Goal: Task Accomplishment & Management: Manage account settings

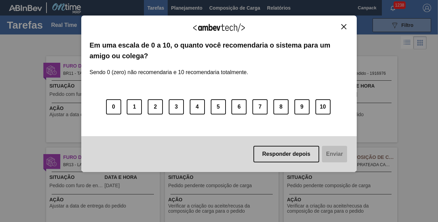
click at [345, 26] on img "Close" at bounding box center [343, 26] width 5 height 5
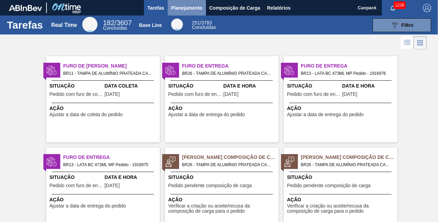
click at [190, 6] on span "Planejamento" at bounding box center [186, 8] width 31 height 8
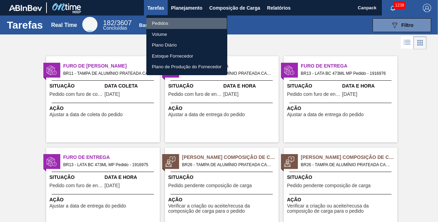
click at [170, 23] on li "Pedidos" at bounding box center [186, 23] width 81 height 11
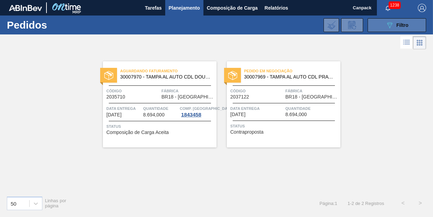
click at [391, 22] on icon "089F7B8B-B2A5-4AFE-B5C0-19BA573D28AC" at bounding box center [390, 25] width 8 height 8
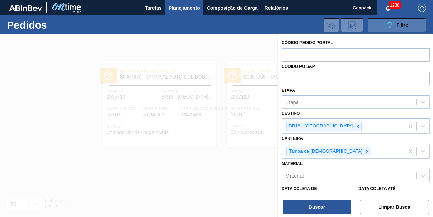
click at [391, 22] on icon "089F7B8B-B2A5-4AFE-B5C0-19BA573D28AC" at bounding box center [390, 25] width 8 height 8
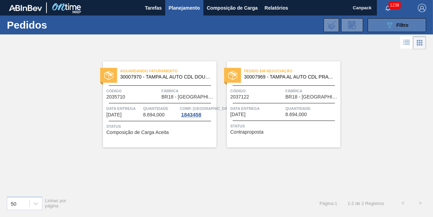
click at [394, 20] on button "089F7B8B-B2A5-4AFE-B5C0-19BA573D28AC Filtro" at bounding box center [397, 25] width 59 height 14
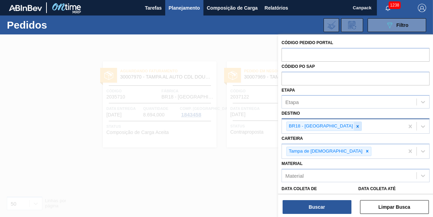
click at [355, 126] on icon at bounding box center [357, 126] width 5 height 5
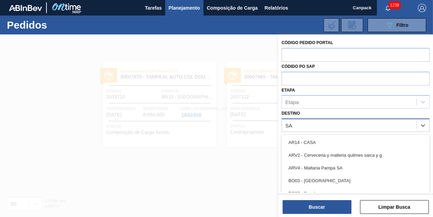
type input "S"
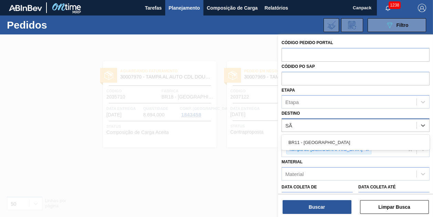
type input "SÃO"
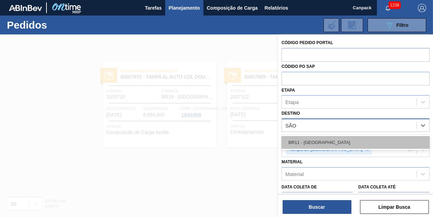
click at [328, 143] on div "BR11 - São Luís" at bounding box center [356, 142] width 148 height 13
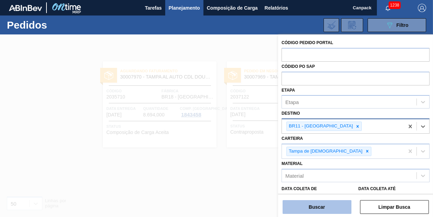
click at [329, 209] on button "Buscar" at bounding box center [317, 207] width 69 height 14
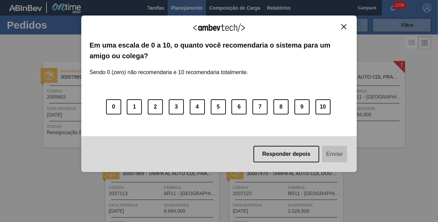
click at [341, 29] on img "Close" at bounding box center [343, 26] width 5 height 5
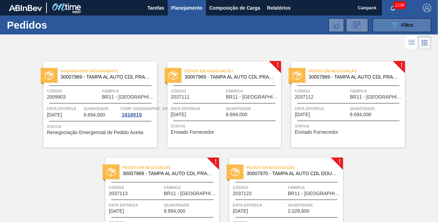
click at [402, 27] on span "Filtro" at bounding box center [408, 25] width 12 height 6
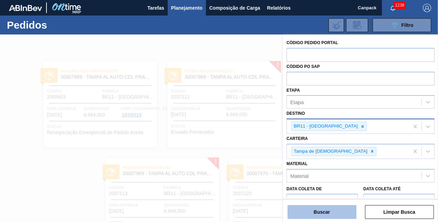
click at [324, 212] on button "Buscar" at bounding box center [322, 212] width 69 height 14
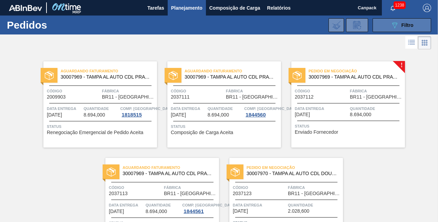
click at [405, 29] on button "089F7B8B-B2A5-4AFE-B5C0-19BA573D28AC Filtro" at bounding box center [402, 25] width 59 height 14
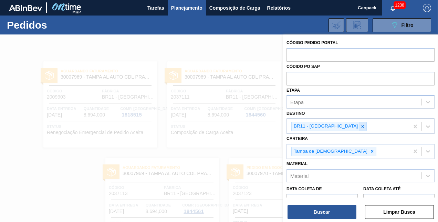
click at [362, 127] on icon at bounding box center [363, 126] width 2 height 2
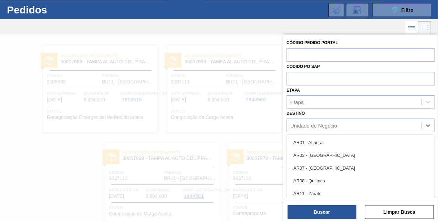
click at [330, 125] on div "Unidade de Negócio" at bounding box center [313, 126] width 47 height 6
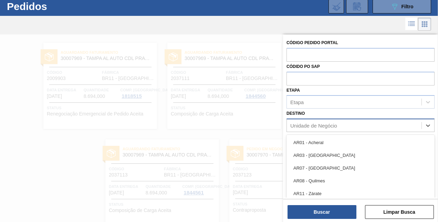
scroll to position [19, 0]
type input "b"
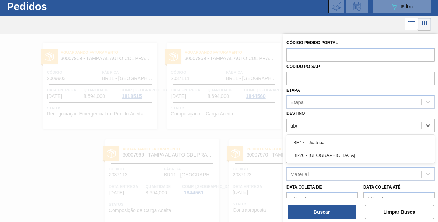
type input "uber"
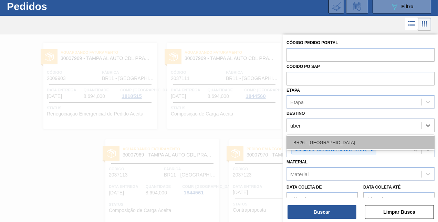
click at [352, 139] on div "BR26 - Uberlândia" at bounding box center [361, 142] width 148 height 13
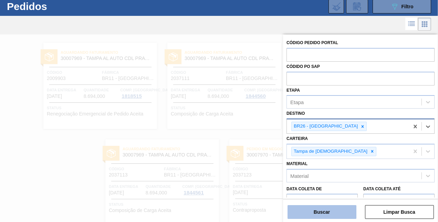
click at [338, 211] on button "Buscar" at bounding box center [322, 212] width 69 height 14
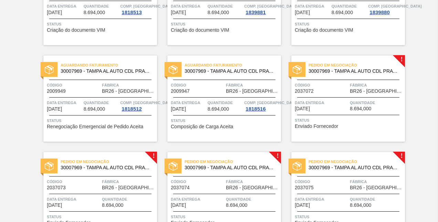
scroll to position [137, 0]
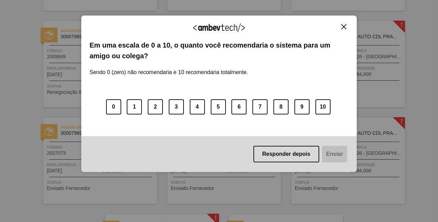
click at [346, 25] on img "Close" at bounding box center [343, 26] width 5 height 5
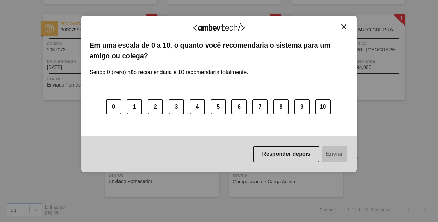
scroll to position [33, 0]
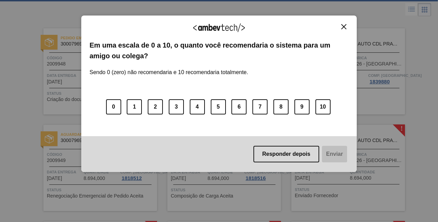
click at [345, 28] on img "Close" at bounding box center [343, 26] width 5 height 5
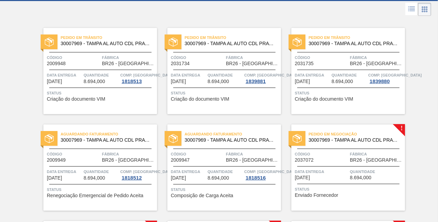
scroll to position [0, 0]
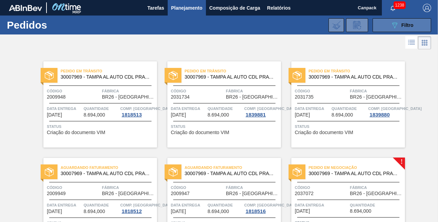
click at [392, 25] on icon "089F7B8B-B2A5-4AFE-B5C0-19BA573D28AC" at bounding box center [395, 25] width 8 height 8
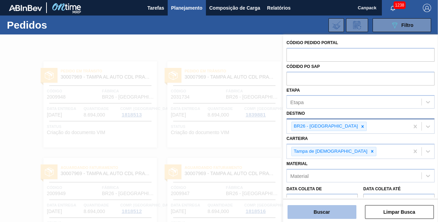
click at [319, 210] on button "Buscar" at bounding box center [322, 212] width 69 height 14
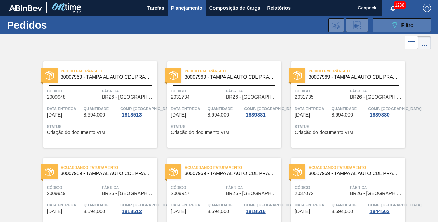
click at [414, 22] on button "089F7B8B-B2A5-4AFE-B5C0-19BA573D28AC Filtro" at bounding box center [402, 25] width 59 height 14
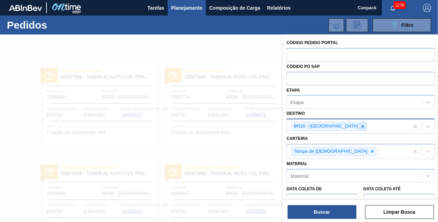
click at [360, 127] on icon at bounding box center [362, 126] width 5 height 5
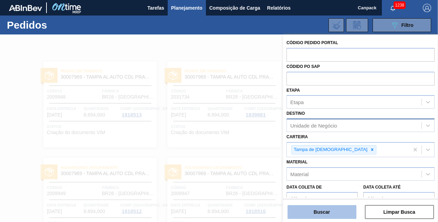
click at [325, 215] on button "Buscar" at bounding box center [322, 212] width 69 height 14
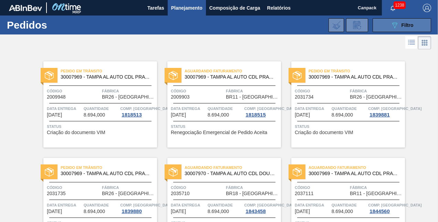
click at [386, 29] on button "089F7B8B-B2A5-4AFE-B5C0-19BA573D28AC Filtro" at bounding box center [402, 25] width 59 height 14
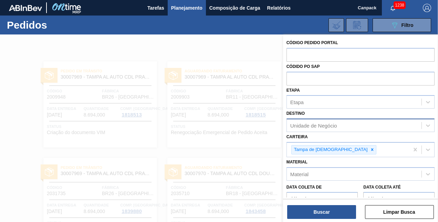
click at [309, 127] on div "Unidade de Negócio" at bounding box center [313, 126] width 47 height 6
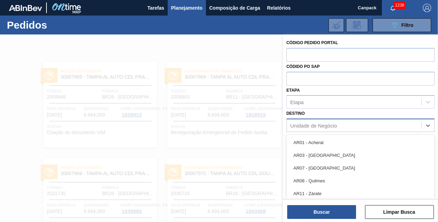
scroll to position [19, 0]
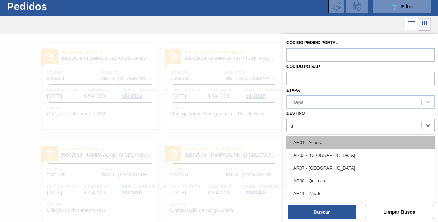
type input "aq"
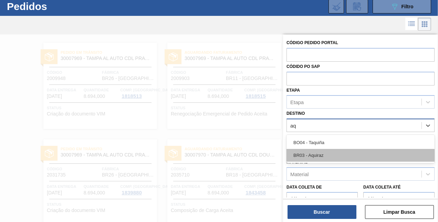
click at [324, 149] on div "BR03 - Aquiraz" at bounding box center [361, 155] width 148 height 13
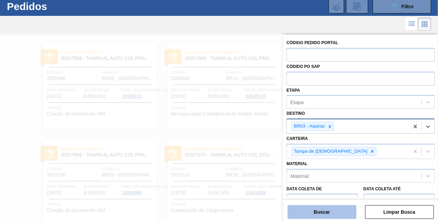
click at [322, 209] on button "Buscar" at bounding box center [322, 212] width 69 height 14
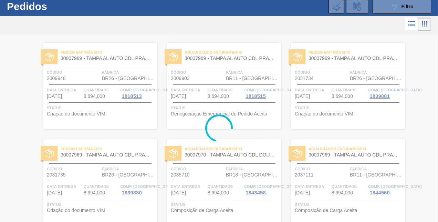
scroll to position [0, 0]
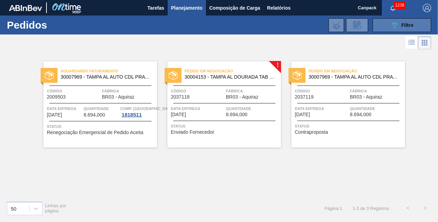
click at [397, 30] on button "089F7B8B-B2A5-4AFE-B5C0-19BA573D28AC Filtro" at bounding box center [402, 25] width 59 height 14
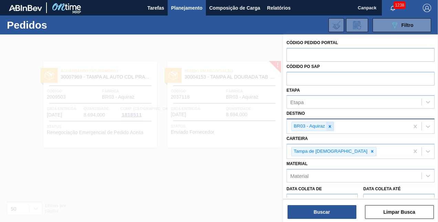
click at [329, 125] on icon at bounding box center [330, 126] width 2 height 2
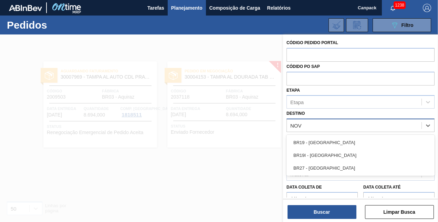
type input "NOVA"
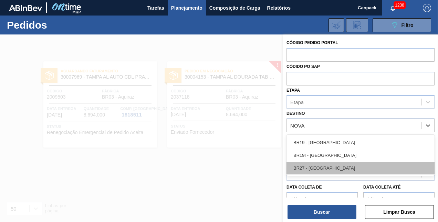
click at [323, 168] on div "BR27 - Nova Minas" at bounding box center [361, 168] width 148 height 13
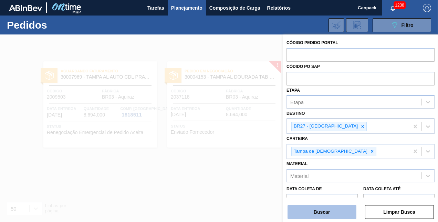
click at [323, 206] on button "Buscar" at bounding box center [322, 212] width 69 height 14
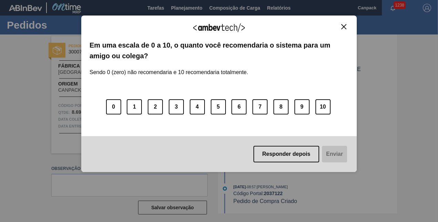
click at [343, 25] on img "Close" at bounding box center [343, 26] width 5 height 5
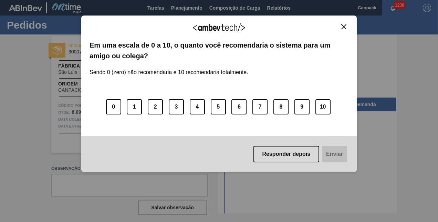
click at [342, 27] on img "Close" at bounding box center [343, 26] width 5 height 5
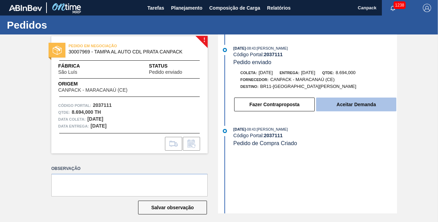
click at [355, 108] on button "Aceitar Demanda" at bounding box center [356, 104] width 80 height 14
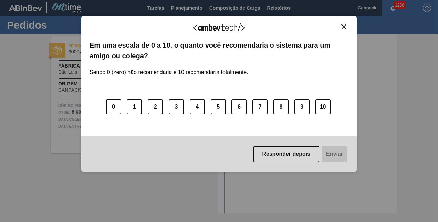
click at [343, 28] on img "Close" at bounding box center [343, 26] width 5 height 5
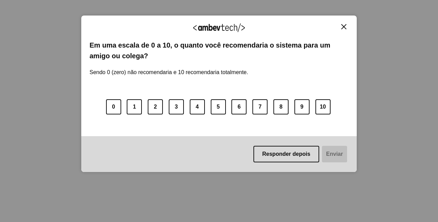
click at [345, 28] on img "Close" at bounding box center [343, 26] width 5 height 5
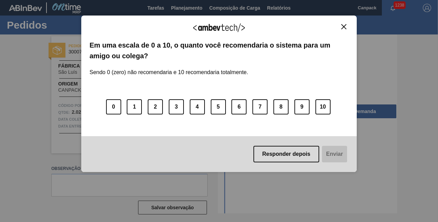
click at [343, 27] on img "Close" at bounding box center [343, 26] width 5 height 5
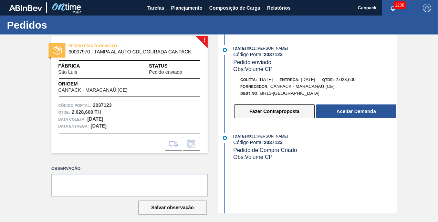
click at [276, 115] on button "Fazer Contraproposta" at bounding box center [274, 111] width 81 height 14
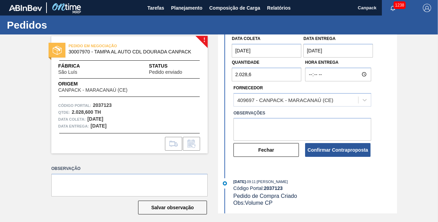
scroll to position [34, 0]
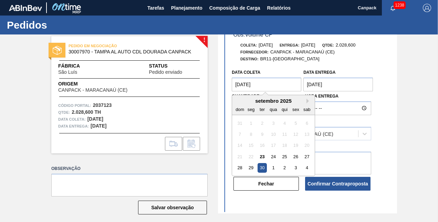
click at [273, 87] on coleta "30/09/2025" at bounding box center [267, 84] width 70 height 14
click at [303, 159] on div "27" at bounding box center [306, 156] width 9 height 9
type coleta "[DATE]"
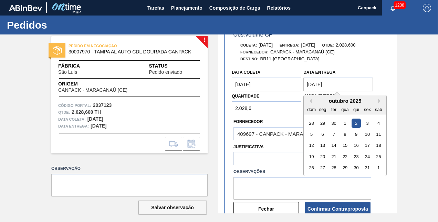
click at [333, 85] on entrega "[DATE]" at bounding box center [338, 84] width 70 height 14
click at [311, 101] on button "Previous Month" at bounding box center [309, 100] width 5 height 5
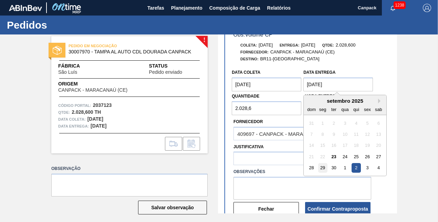
click at [319, 167] on div "29" at bounding box center [322, 167] width 9 height 9
type entrega "29/09/2025"
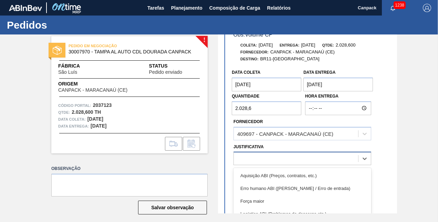
click at [263, 156] on div at bounding box center [296, 159] width 124 height 10
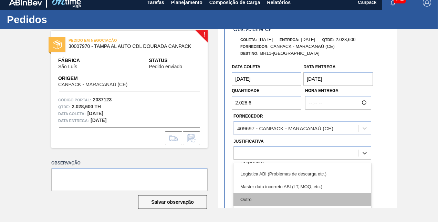
click at [252, 196] on div "Outro" at bounding box center [303, 199] width 138 height 13
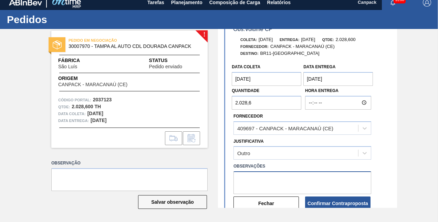
click at [255, 178] on textarea at bounding box center [303, 182] width 138 height 23
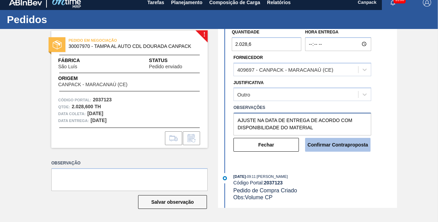
type textarea "AJUSTE NA DATA DE ENTREGA DE ACORDO COM DISPONIBILIDADE DO MATERIAL"
click at [343, 146] on button "Confirmar Contraproposta" at bounding box center [337, 145] width 65 height 14
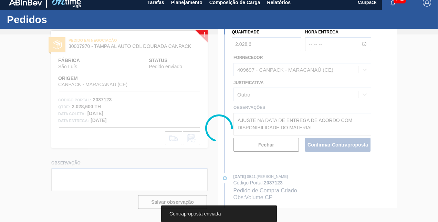
scroll to position [14, 0]
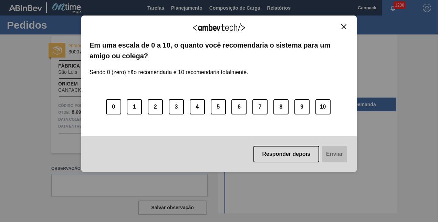
click at [344, 25] on img "Close" at bounding box center [343, 26] width 5 height 5
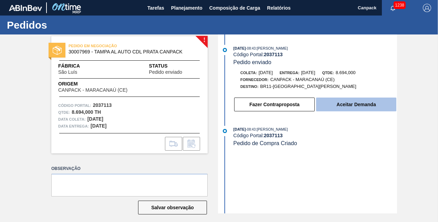
click at [346, 107] on button "Aceitar Demanda" at bounding box center [356, 104] width 80 height 14
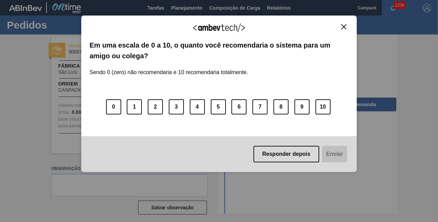
click at [340, 26] on button "Close" at bounding box center [343, 27] width 9 height 6
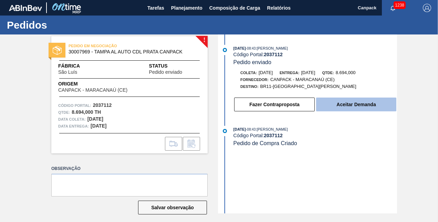
click at [351, 111] on button "Aceitar Demanda" at bounding box center [356, 104] width 80 height 14
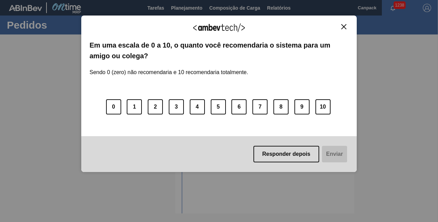
click at [341, 26] on button "Close" at bounding box center [343, 27] width 9 height 6
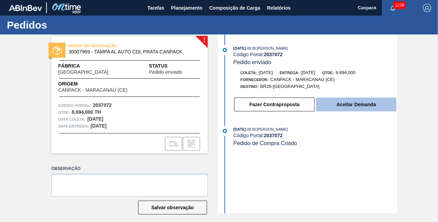
click at [337, 105] on button "Aceitar Demanda" at bounding box center [356, 104] width 80 height 14
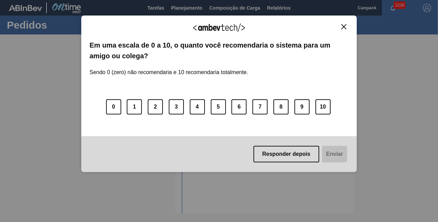
click at [343, 27] on img "Close" at bounding box center [343, 26] width 5 height 5
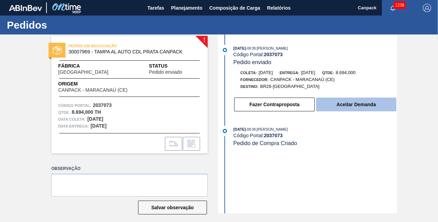
click at [336, 110] on button "Aceitar Demanda" at bounding box center [356, 104] width 80 height 14
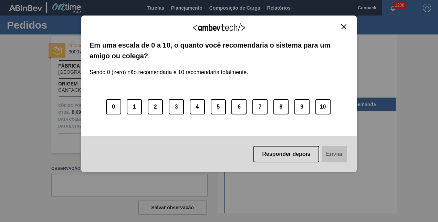
click at [344, 26] on img "Close" at bounding box center [343, 26] width 5 height 5
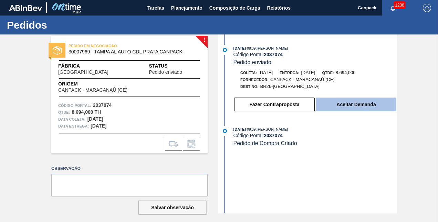
click at [350, 108] on button "Aceitar Demanda" at bounding box center [356, 104] width 80 height 14
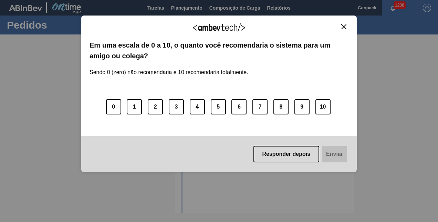
click at [343, 26] on img "Close" at bounding box center [343, 26] width 5 height 5
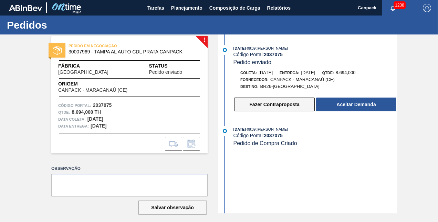
click at [281, 101] on button "Fazer Contraproposta" at bounding box center [274, 104] width 81 height 14
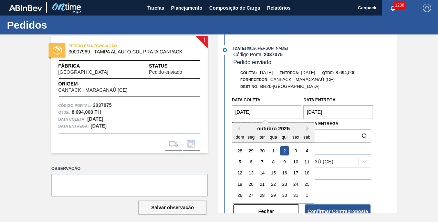
click at [274, 114] on coleta "[DATE]" at bounding box center [267, 112] width 70 height 14
drag, startPoint x: 240, startPoint y: 128, endPoint x: 245, endPoint y: 128, distance: 4.5
click at [244, 128] on div "outubro 2025" at bounding box center [273, 128] width 83 height 6
click at [238, 128] on button "Previous Month" at bounding box center [238, 128] width 5 height 5
click at [309, 184] on div "27" at bounding box center [306, 183] width 9 height 9
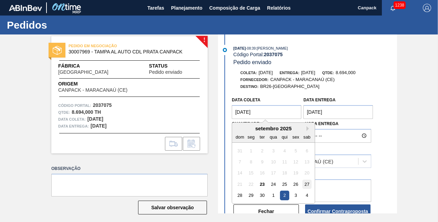
type coleta "[DATE]"
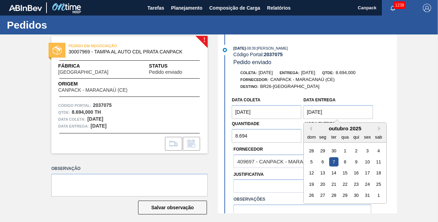
click at [337, 116] on entrega "[DATE]" at bounding box center [338, 112] width 70 height 14
type entrega "[DATE]"
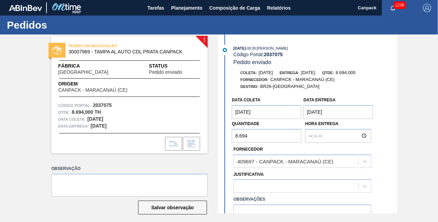
click at [373, 86] on div "Destino: BR26-[GEOGRAPHIC_DATA]" at bounding box center [316, 86] width 164 height 7
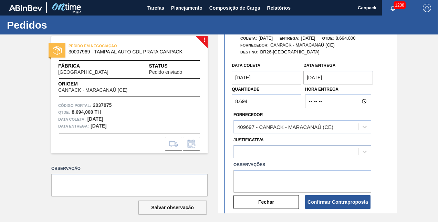
click at [273, 158] on div at bounding box center [303, 151] width 138 height 13
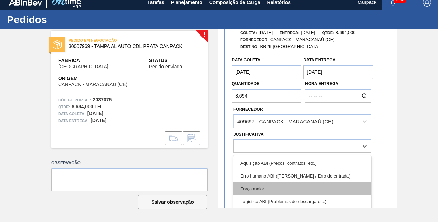
click at [265, 188] on div "Força maior" at bounding box center [303, 188] width 138 height 13
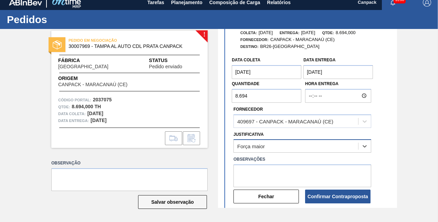
click at [270, 146] on div "Força maior" at bounding box center [296, 146] width 124 height 10
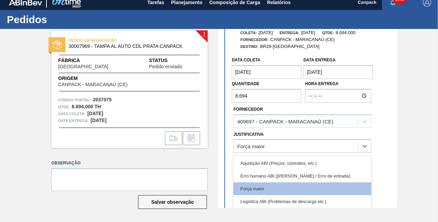
scroll to position [34, 0]
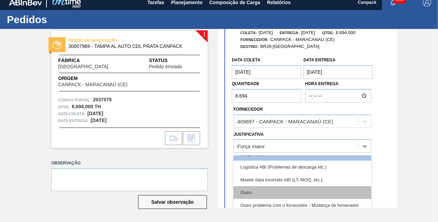
click at [255, 189] on div "Outro" at bounding box center [303, 192] width 138 height 13
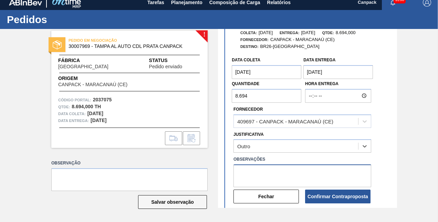
click at [258, 178] on textarea at bounding box center [303, 175] width 138 height 23
click at [256, 175] on textarea "AJUSTA NA DATA DE ENTREGA CONFORME DISPONIBILIDADE DO MATERIAL" at bounding box center [303, 175] width 138 height 23
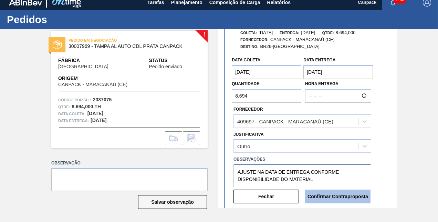
type textarea "AJUSTE NA DATA DE ENTREGA CONFORME DISPONIBILIDADE DO MATERIAL"
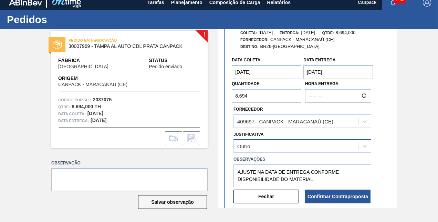
scroll to position [80, 0]
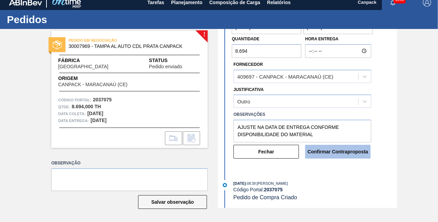
click at [344, 145] on button "Confirmar Contraproposta" at bounding box center [337, 152] width 65 height 14
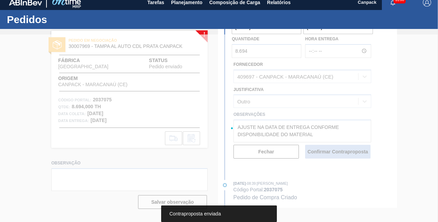
scroll to position [0, 0]
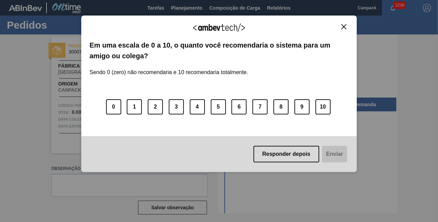
click at [345, 23] on div "Agradecemos seu feedback! Em uma escala de 0 a 10, o quanto você recomendaria o…" at bounding box center [219, 93] width 276 height 156
click at [344, 27] on img "Close" at bounding box center [343, 26] width 5 height 5
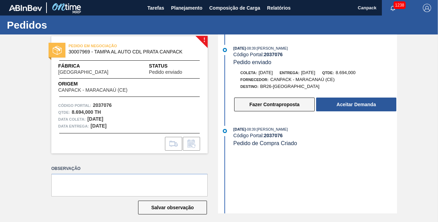
click at [284, 103] on button "Fazer Contraproposta" at bounding box center [274, 104] width 81 height 14
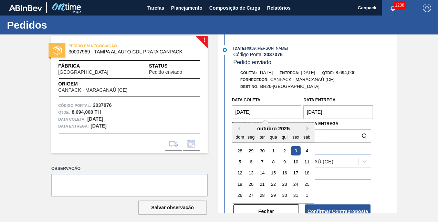
click at [273, 117] on coleta "[DATE]" at bounding box center [267, 112] width 70 height 14
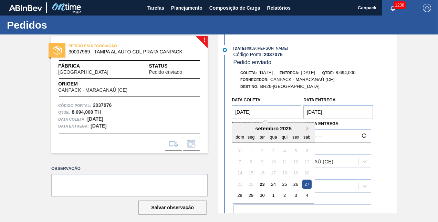
type coleta "27/09/2025"
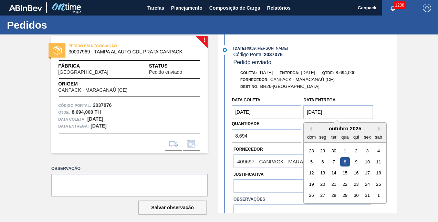
click at [309, 114] on entrega "08/10/2025" at bounding box center [338, 112] width 70 height 14
type entrega "02/10/2025"
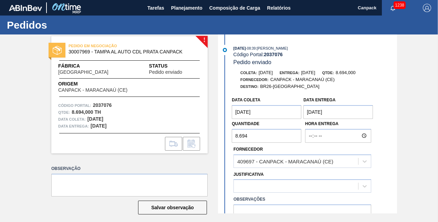
click at [347, 92] on div "Coleta: 03/10/2025 Entrega: 08/10/2025 Qtde: 8.694,000 Fornecedor: CANPACK - MA…" at bounding box center [308, 159] width 177 height 181
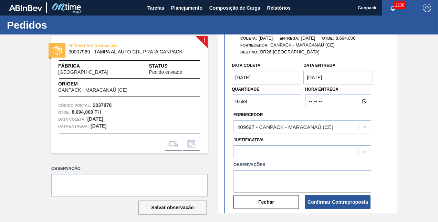
click at [290, 153] on div at bounding box center [303, 151] width 138 height 13
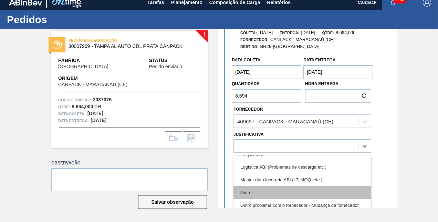
click at [255, 191] on div "Outro" at bounding box center [303, 192] width 138 height 13
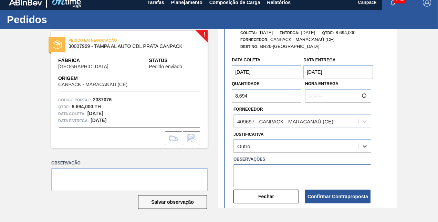
click at [255, 173] on textarea at bounding box center [303, 175] width 138 height 23
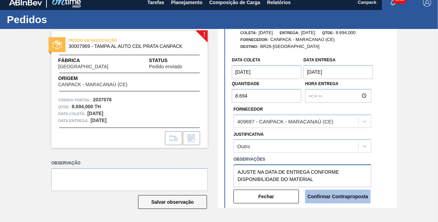
type textarea "AJUSTE NA DATA DE ENTREGA CONFORME DISPONIBILIDADE DO MATERIAL"
click at [331, 197] on button "Confirmar Contraproposta" at bounding box center [337, 196] width 65 height 14
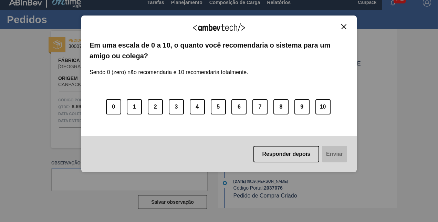
scroll to position [0, 0]
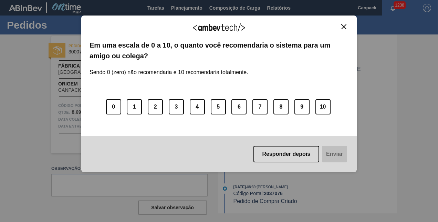
click at [342, 27] on img "Close" at bounding box center [343, 26] width 5 height 5
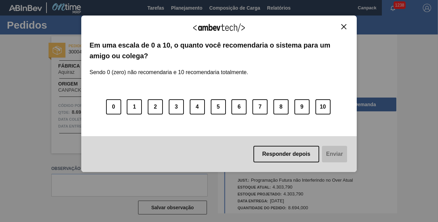
click at [344, 25] on img "Close" at bounding box center [343, 26] width 5 height 5
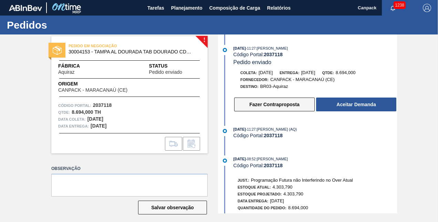
click at [277, 109] on button "Fazer Contraproposta" at bounding box center [274, 104] width 81 height 14
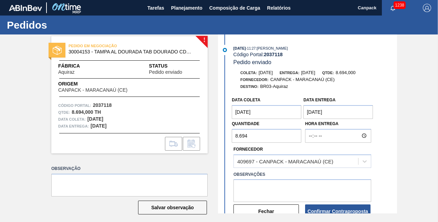
click at [269, 112] on coleta "[DATE]" at bounding box center [267, 112] width 70 height 14
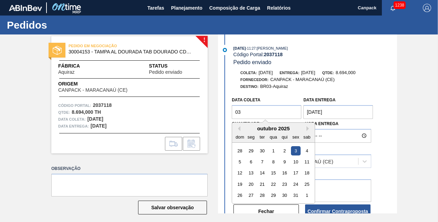
type coleta "0"
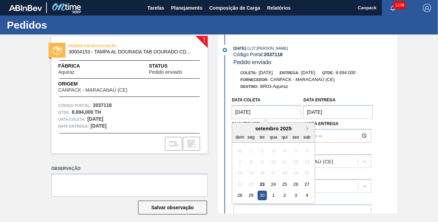
type coleta "[DATE]"
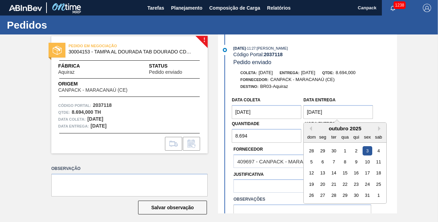
click at [337, 112] on entrega "[DATE]" at bounding box center [338, 112] width 70 height 14
type entrega "0"
type entrega "[DATE]"
click at [334, 197] on div "30" at bounding box center [333, 194] width 9 height 9
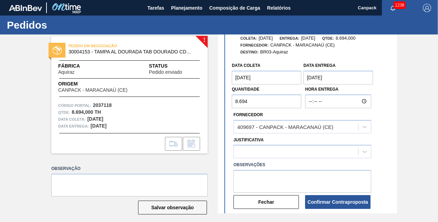
scroll to position [69, 0]
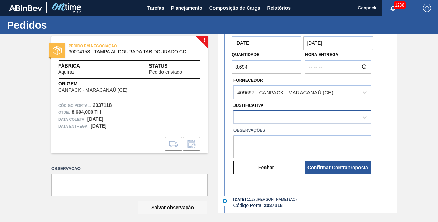
click at [273, 117] on div at bounding box center [296, 117] width 124 height 10
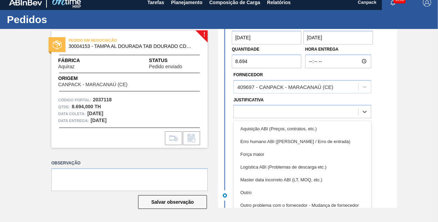
drag, startPoint x: 250, startPoint y: 191, endPoint x: 249, endPoint y: 155, distance: 36.5
click at [250, 190] on div "Outro" at bounding box center [303, 192] width 138 height 13
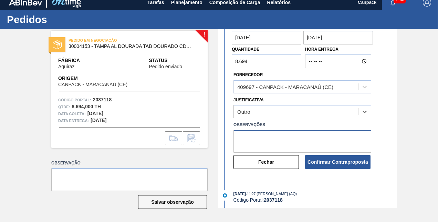
click at [251, 143] on textarea at bounding box center [303, 141] width 138 height 23
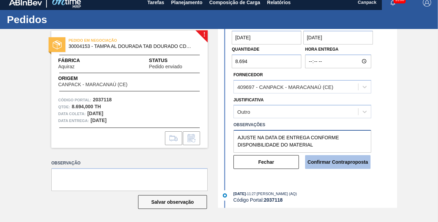
type textarea "AJUSTE NA DATA DE ENTREGA CONFORME DISPONIBILIDADE DO MATERIAL"
click at [332, 164] on button "Confirmar Contraproposta" at bounding box center [337, 162] width 65 height 14
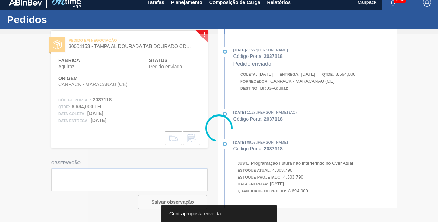
scroll to position [100, 0]
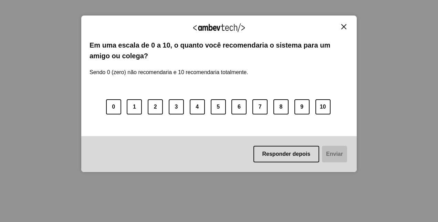
click at [343, 27] on img "Close" at bounding box center [343, 26] width 5 height 5
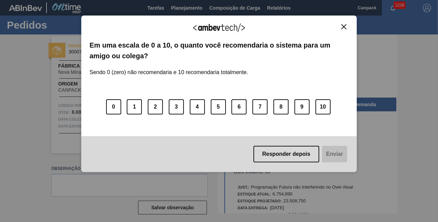
click at [345, 25] on img "Close" at bounding box center [343, 26] width 5 height 5
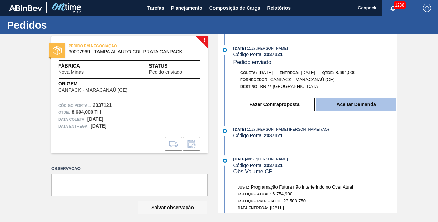
click at [354, 109] on button "Aceitar Demanda" at bounding box center [356, 104] width 80 height 14
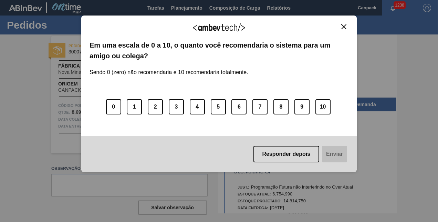
click at [346, 27] on button "Close" at bounding box center [343, 27] width 9 height 6
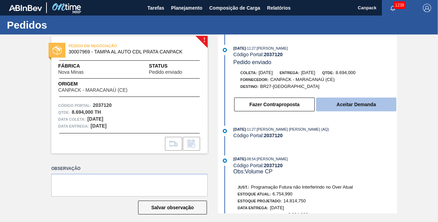
click at [368, 107] on button "Aceitar Demanda" at bounding box center [356, 104] width 80 height 14
